Goal: Check status: Check status

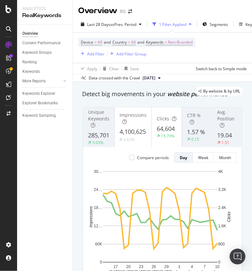
scroll to position [639, 0]
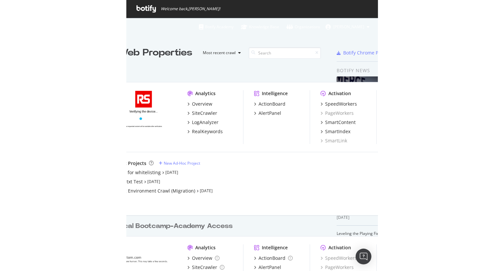
scroll to position [264, 350]
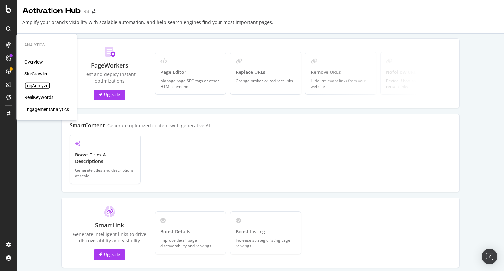
click at [35, 86] on div "LogAnalyzer" at bounding box center [37, 85] width 26 height 7
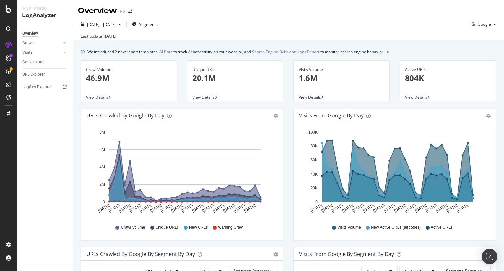
click at [258, 26] on div "[DATE] - [DATE] Segments Google" at bounding box center [288, 25] width 431 height 13
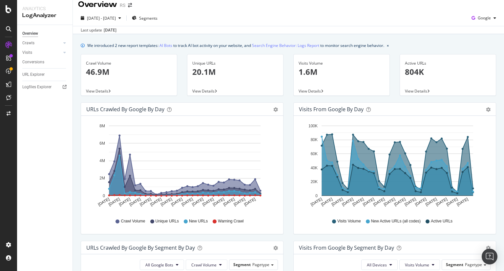
scroll to position [5, 0]
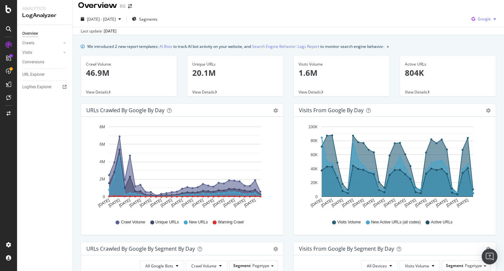
click at [483, 23] on div "Google" at bounding box center [484, 19] width 30 height 10
click at [479, 59] on span "OpenAI" at bounding box center [484, 56] width 24 height 6
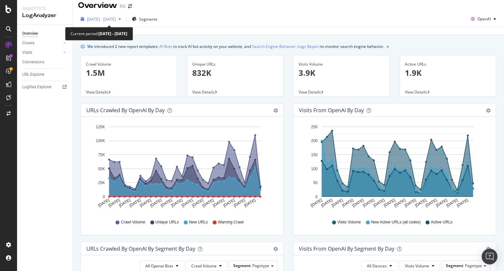
click at [116, 21] on span "2025 Jul. 15th - Aug. 13th" at bounding box center [101, 19] width 29 height 6
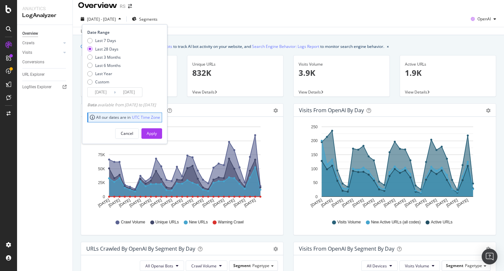
click at [116, 21] on span "2025 Jul. 15th - Aug. 13th" at bounding box center [101, 19] width 29 height 6
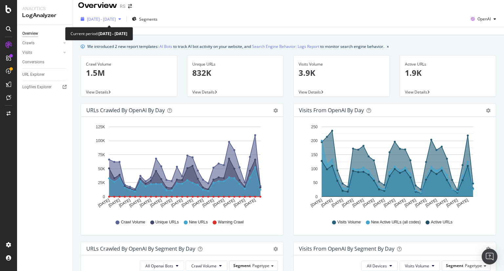
click at [116, 21] on span "2025 Jul. 15th - Aug. 13th" at bounding box center [101, 19] width 29 height 6
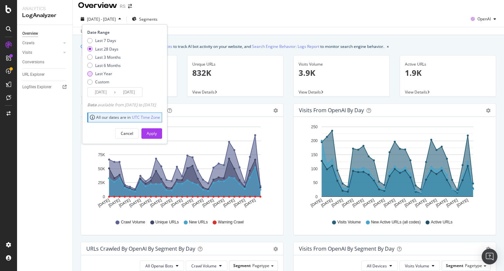
click at [103, 74] on div "Last Year" at bounding box center [103, 74] width 17 height 6
type input "2024/08/14"
click at [157, 130] on div "Apply" at bounding box center [152, 134] width 10 height 10
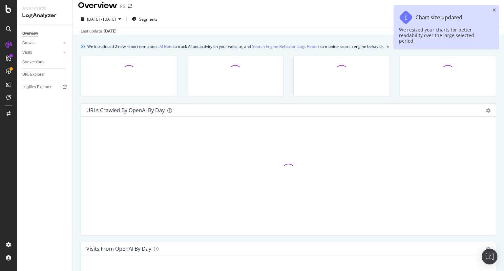
click at [165, 130] on div at bounding box center [288, 170] width 404 height 96
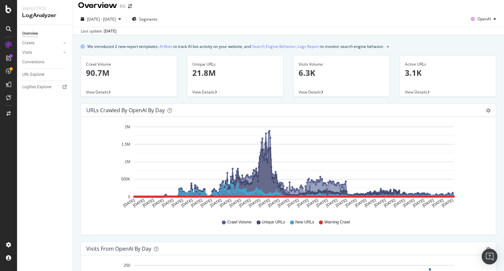
click at [384, 28] on div "Last update Aug. 13, 2025" at bounding box center [288, 31] width 431 height 8
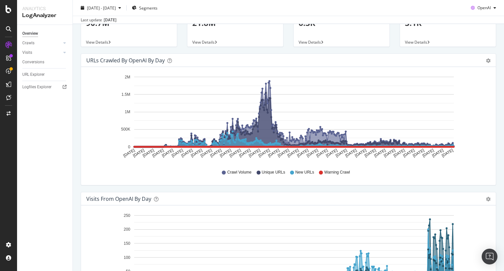
scroll to position [55, 0]
click at [102, 171] on div "Crawl Volume Unique URLs New URLs Warning Crawl" at bounding box center [289, 172] width 398 height 15
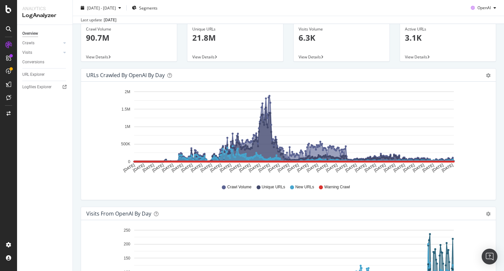
scroll to position [41, 0]
